Goal: Task Accomplishment & Management: Use online tool/utility

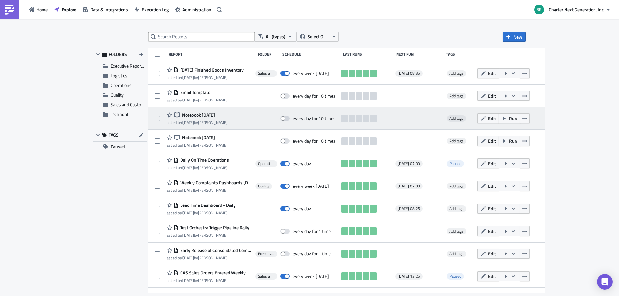
scroll to position [32, 0]
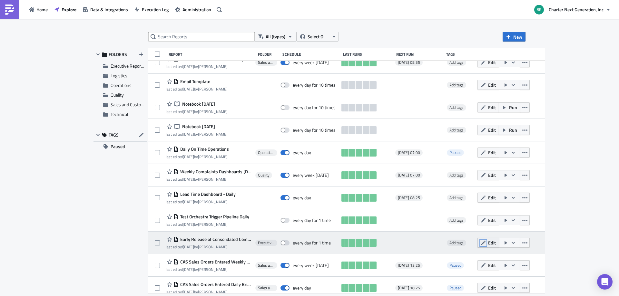
click at [486, 242] on icon "button" at bounding box center [483, 243] width 5 height 5
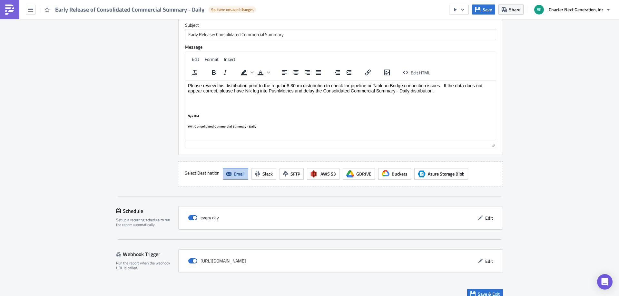
scroll to position [563, 0]
click at [487, 214] on span "Edit" at bounding box center [489, 217] width 8 height 7
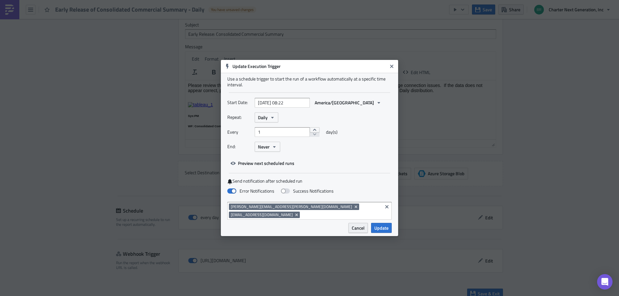
click at [355, 227] on span "Cancel" at bounding box center [358, 228] width 13 height 7
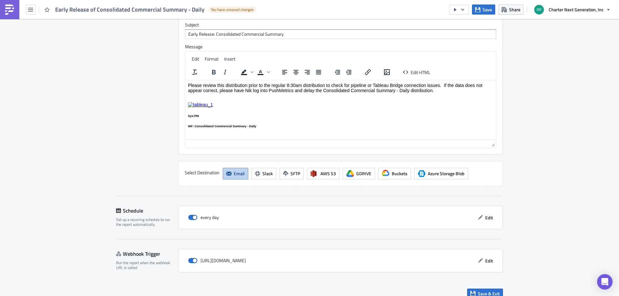
click at [17, 7] on link at bounding box center [9, 9] width 19 height 19
